Goal: Task Accomplishment & Management: Use online tool/utility

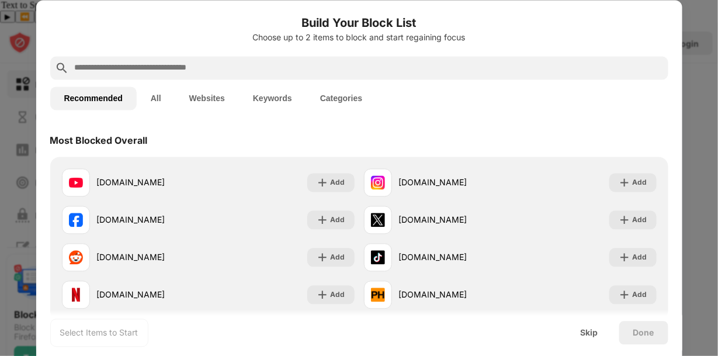
click at [204, 98] on button "Websites" at bounding box center [207, 97] width 64 height 23
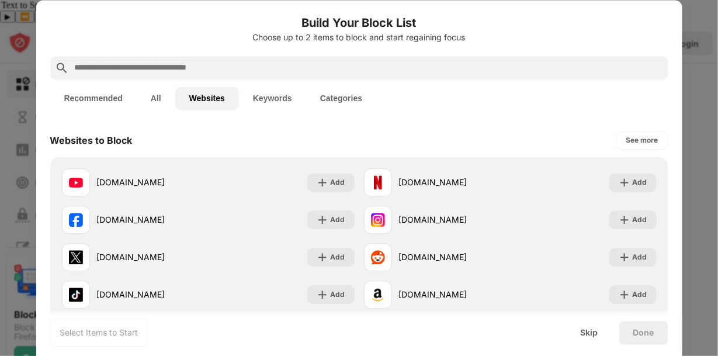
click at [161, 98] on button "All" at bounding box center [156, 97] width 39 height 23
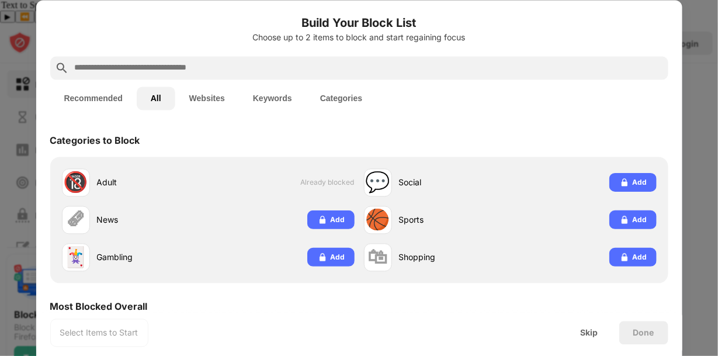
click at [338, 100] on button "Categories" at bounding box center [341, 97] width 70 height 23
click at [255, 107] on button "Keywords" at bounding box center [272, 97] width 67 height 23
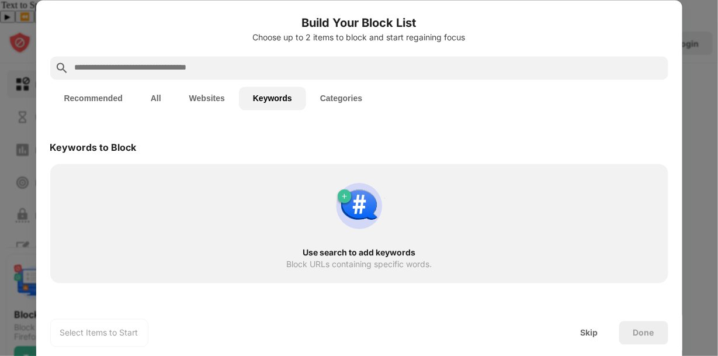
click at [221, 105] on button "Websites" at bounding box center [207, 97] width 64 height 23
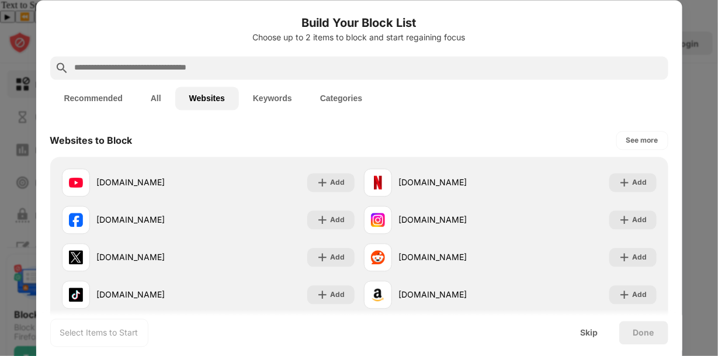
click at [261, 98] on button "Keywords" at bounding box center [272, 97] width 67 height 23
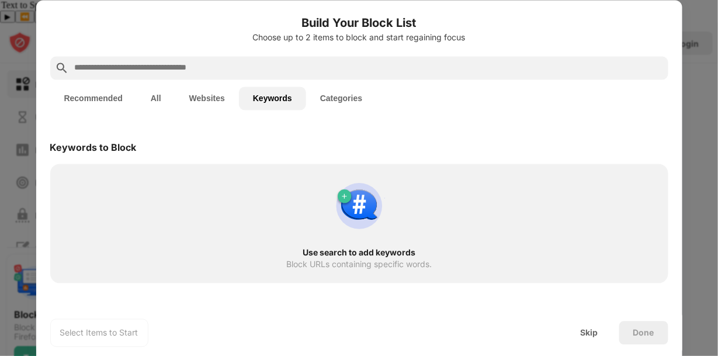
click at [262, 74] on input "text" at bounding box center [368, 68] width 590 height 14
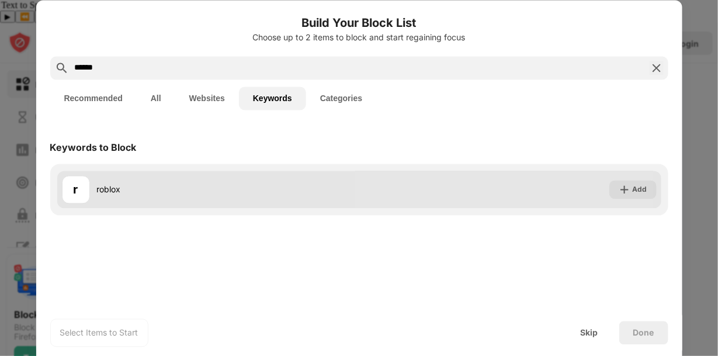
type input "******"
click at [96, 202] on div "r roblox" at bounding box center [209, 189] width 297 height 28
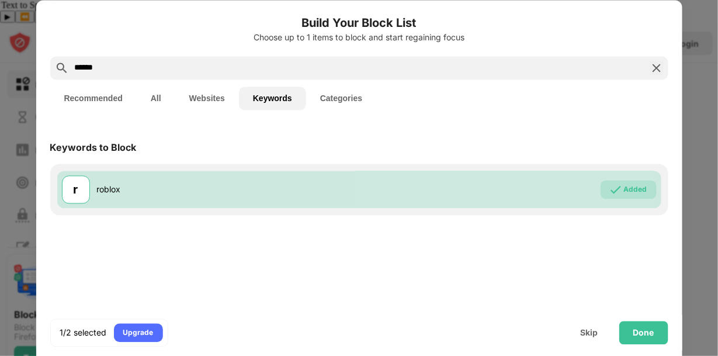
click at [210, 96] on button "Websites" at bounding box center [207, 97] width 64 height 23
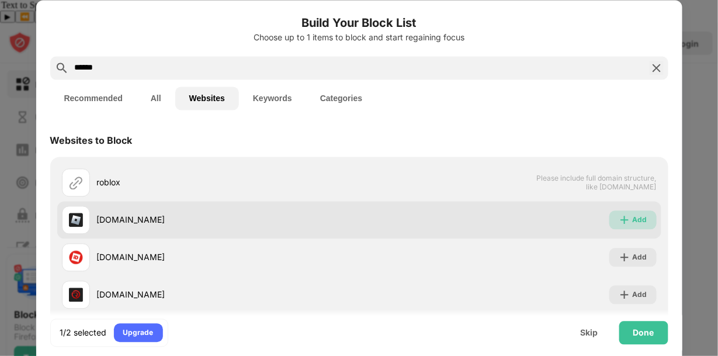
click at [619, 220] on img at bounding box center [625, 220] width 12 height 12
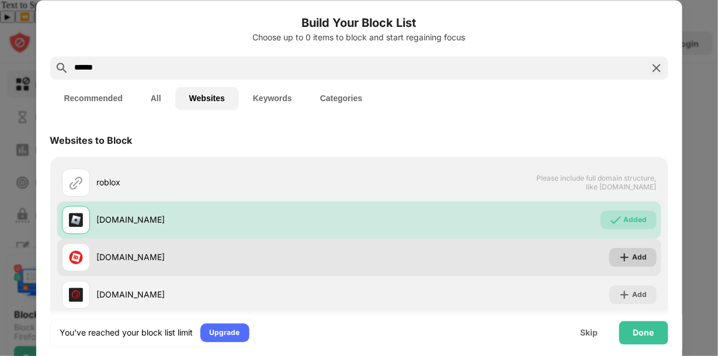
click at [609, 254] on div "Add" at bounding box center [632, 257] width 47 height 19
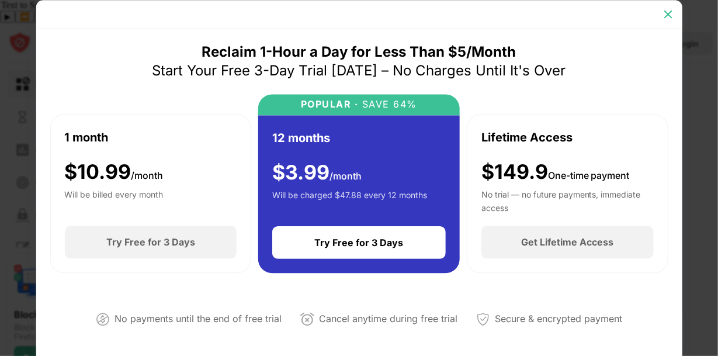
click at [667, 15] on img at bounding box center [668, 14] width 12 height 12
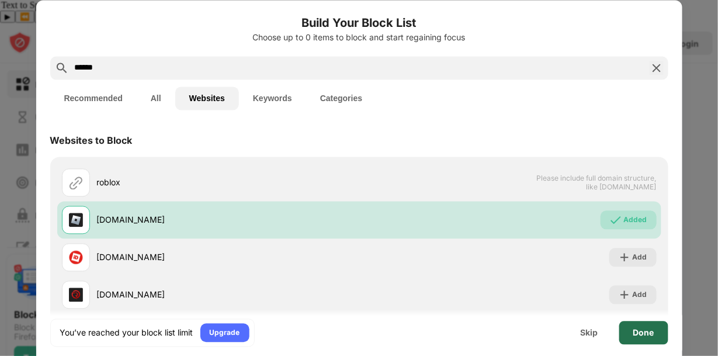
click at [635, 333] on div "Done" at bounding box center [643, 332] width 21 height 9
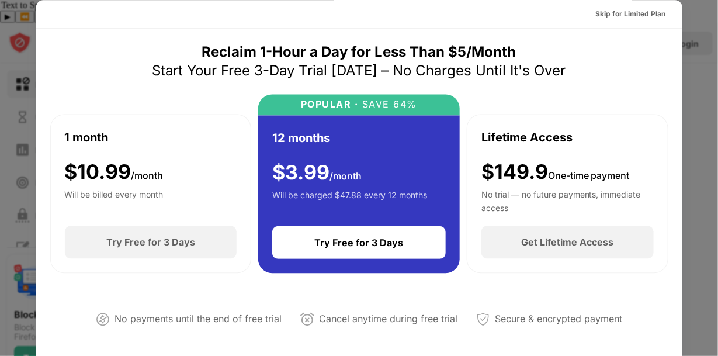
scroll to position [327, 0]
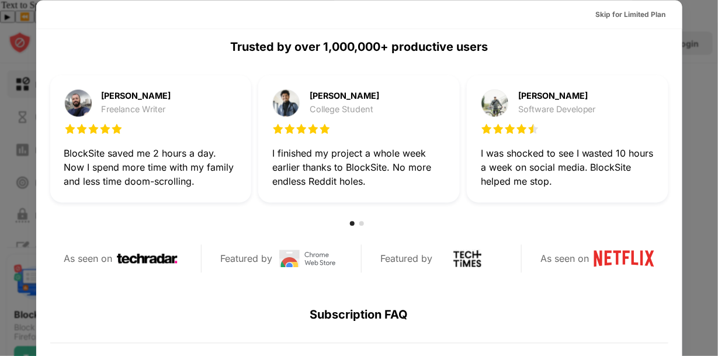
click at [707, 133] on div at bounding box center [359, 178] width 718 height 356
